Goal: Navigation & Orientation: Find specific page/section

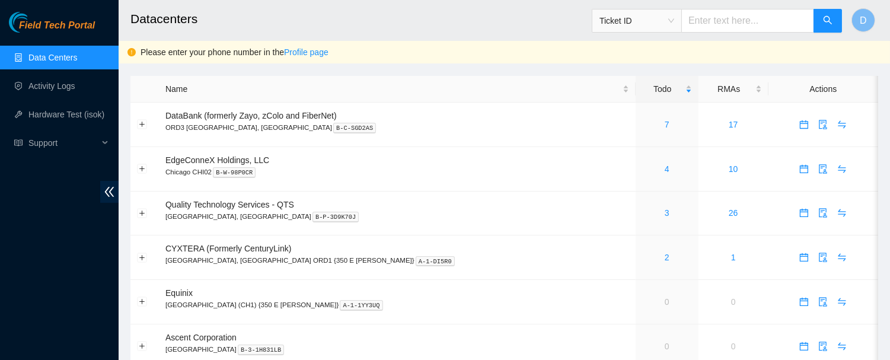
click at [401, 20] on h2 "Datacenters" at bounding box center [433, 19] width 607 height 38
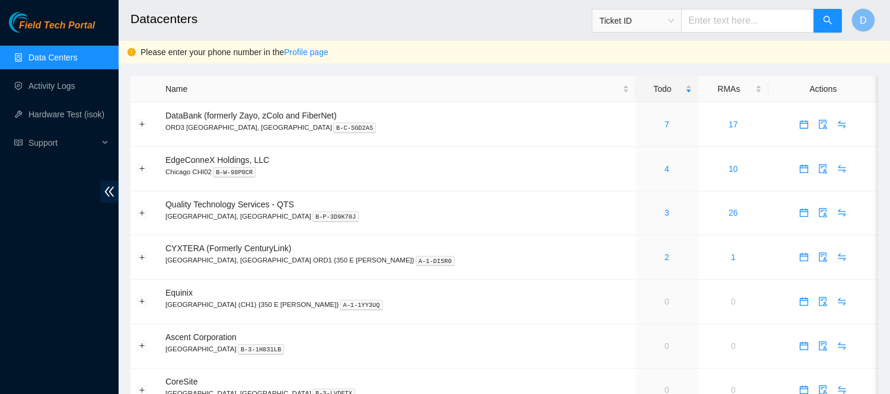
click at [505, 31] on h2 "Datacenters" at bounding box center [433, 19] width 607 height 38
click at [884, 212] on main "Datacenters Ticket ID D Please enter your phone number in the Profile page Name…" at bounding box center [505, 234] width 772 height 469
